Goal: Check status: Check status

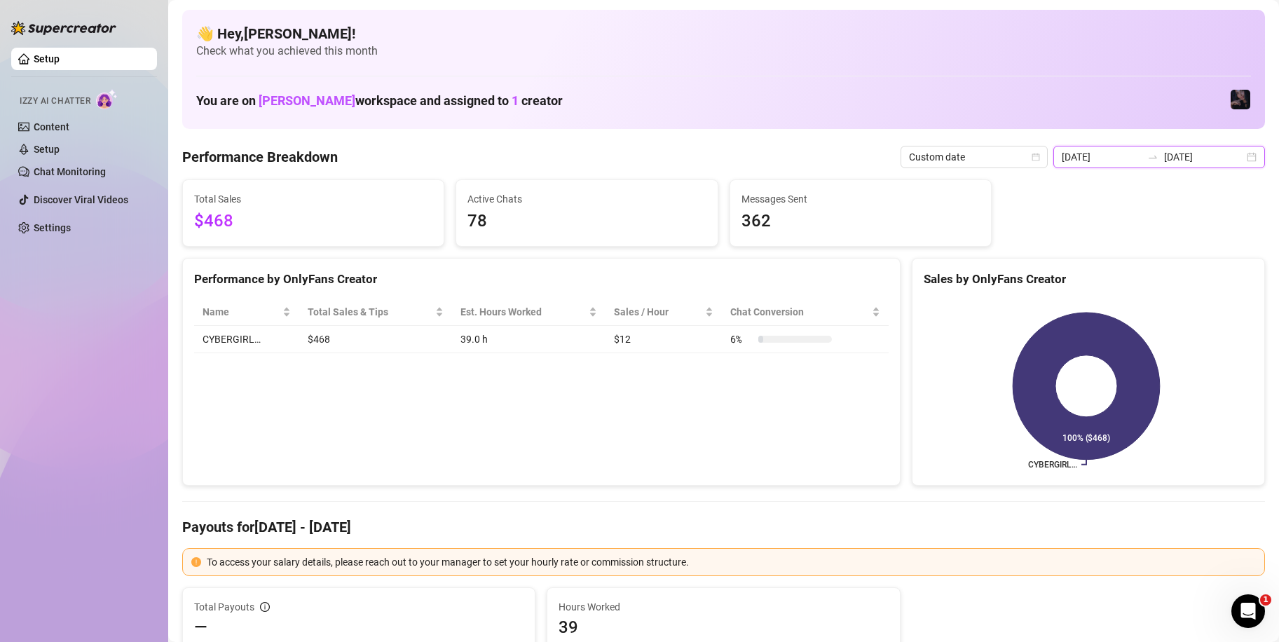
click at [1181, 155] on input "[DATE]" at bounding box center [1204, 156] width 80 height 15
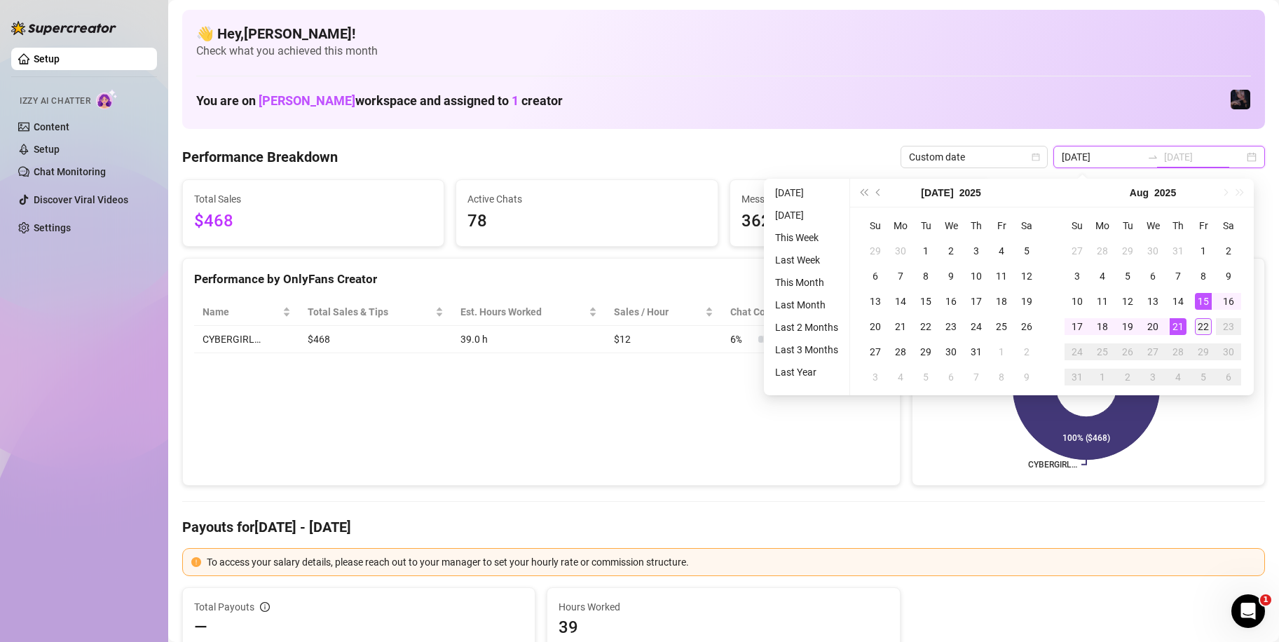
type input "[DATE]"
click at [1197, 330] on div "22" at bounding box center [1203, 326] width 17 height 17
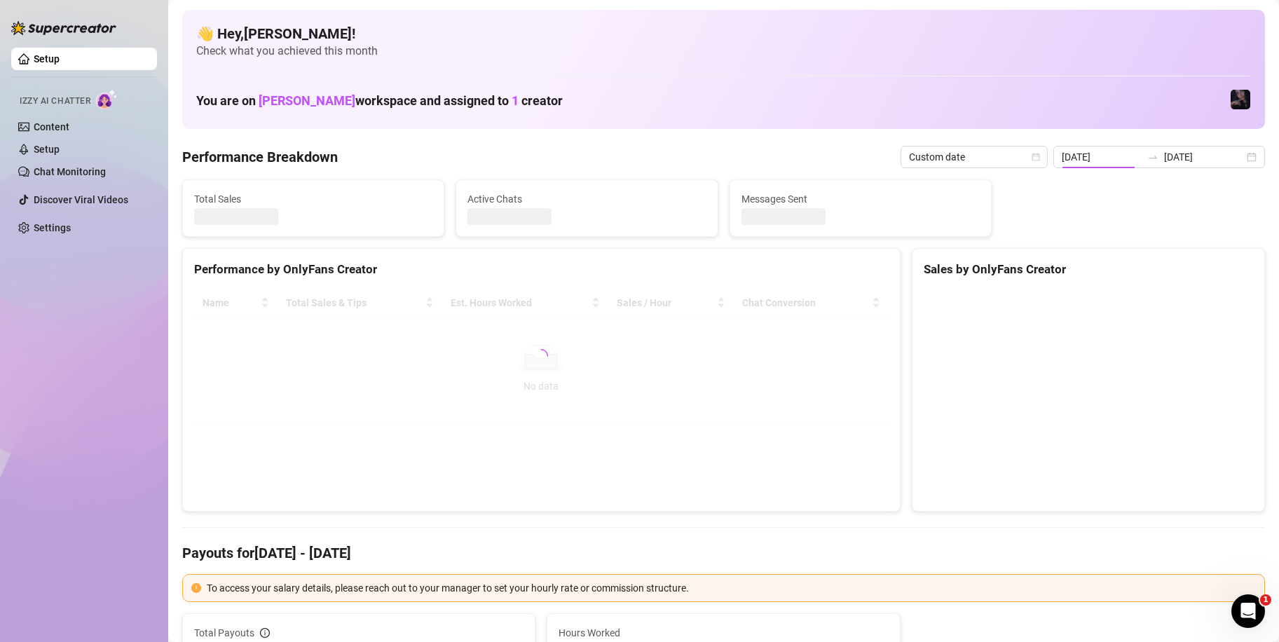
type input "[DATE]"
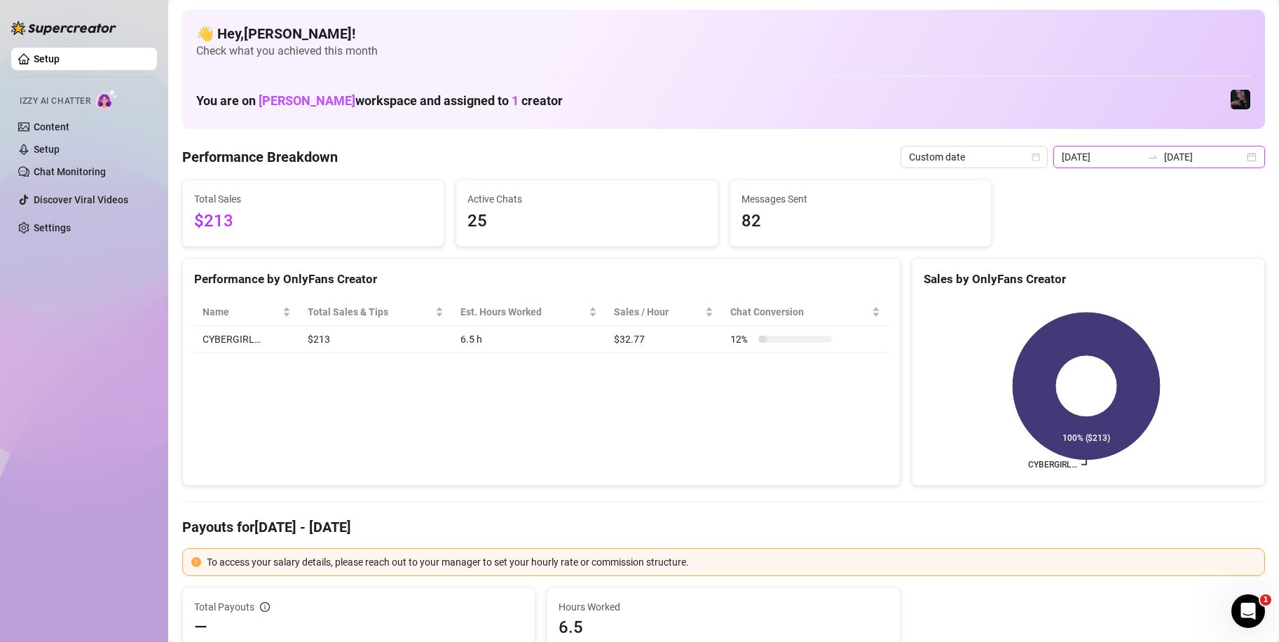
click at [1164, 159] on input "[DATE]" at bounding box center [1204, 156] width 80 height 15
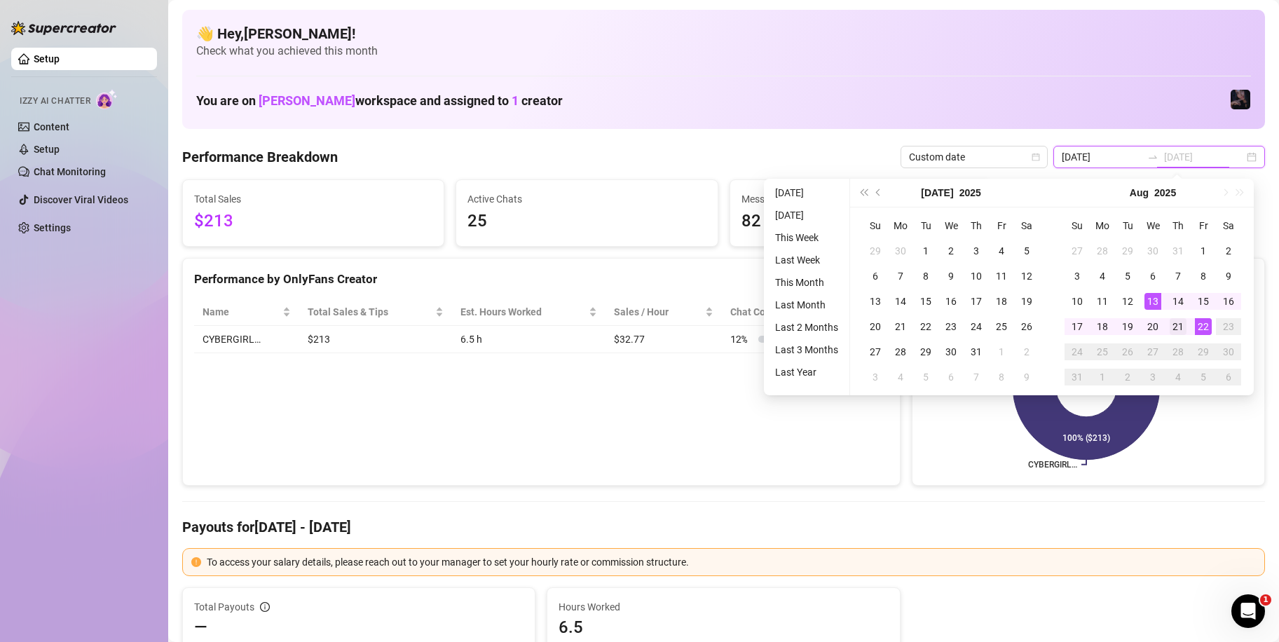
type input "[DATE]"
click at [1180, 326] on div "21" at bounding box center [1177, 326] width 17 height 17
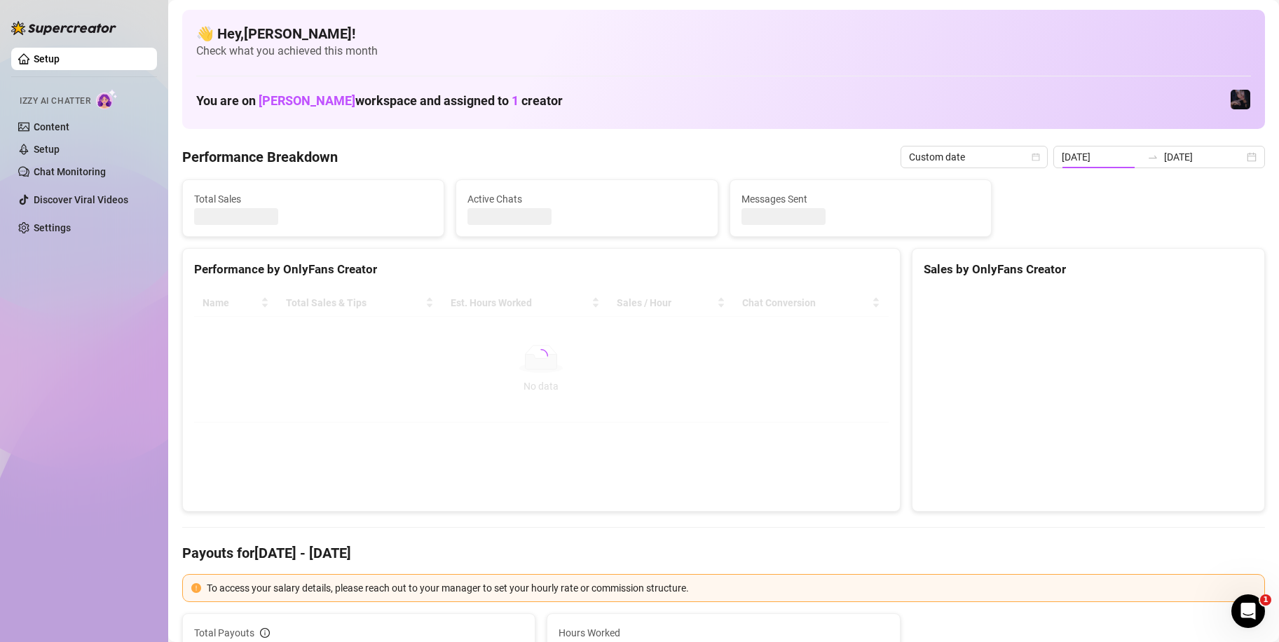
type input "[DATE]"
